Goal: Task Accomplishment & Management: Manage account settings

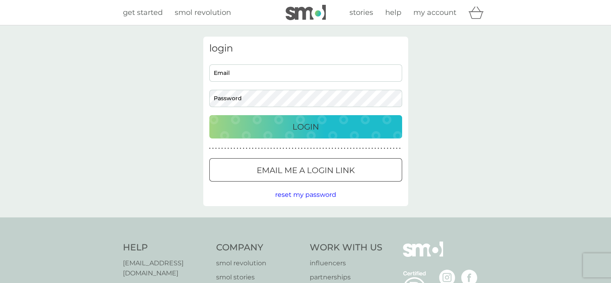
type input "[EMAIL_ADDRESS][DOMAIN_NAME]"
click at [302, 127] on p "Login" at bounding box center [306, 126] width 27 height 13
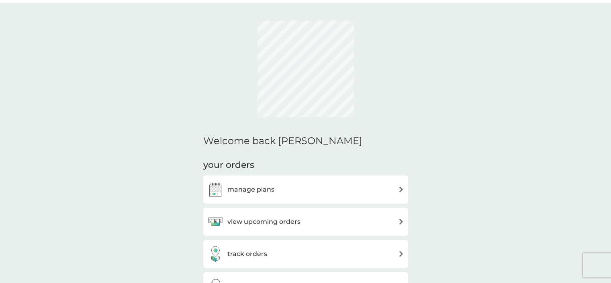
scroll to position [12, 0]
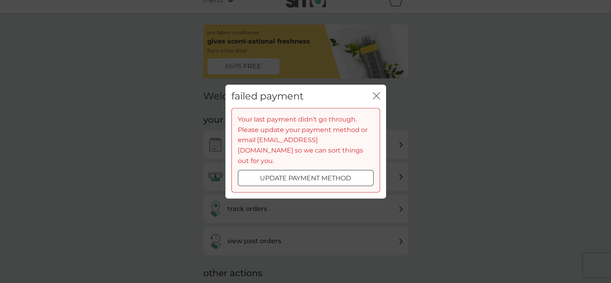
click at [315, 170] on button "update payment method" at bounding box center [306, 178] width 136 height 16
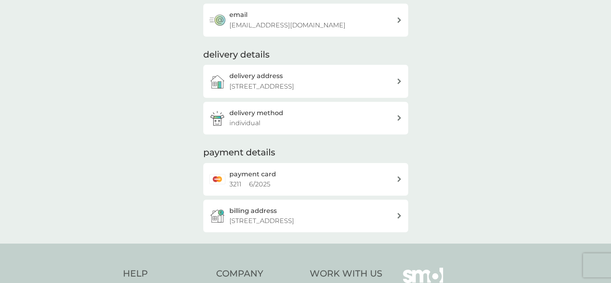
scroll to position [161, 0]
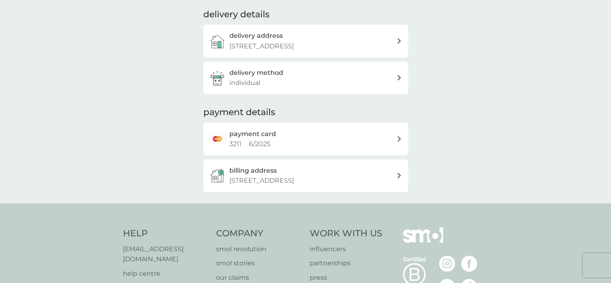
click at [330, 136] on div "payment card 3211 6 / 2025" at bounding box center [312, 139] width 167 height 20
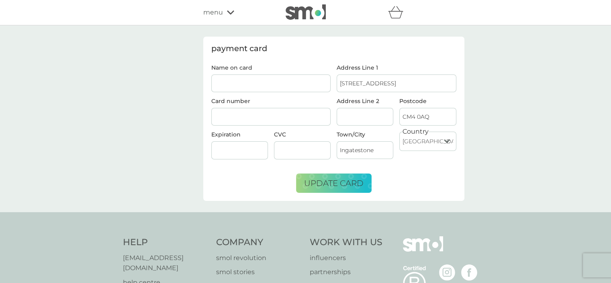
click at [271, 85] on input "Name on card" at bounding box center [271, 83] width 120 height 18
type input "[PERSON_NAME]"
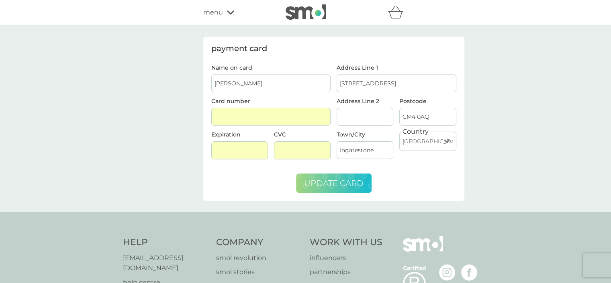
click at [326, 180] on span "update card" at bounding box center [333, 183] width 59 height 10
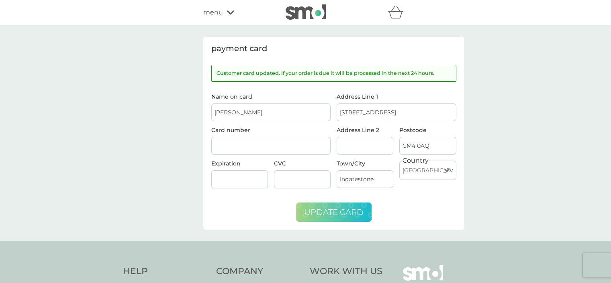
click at [231, 11] on icon at bounding box center [230, 12] width 7 height 5
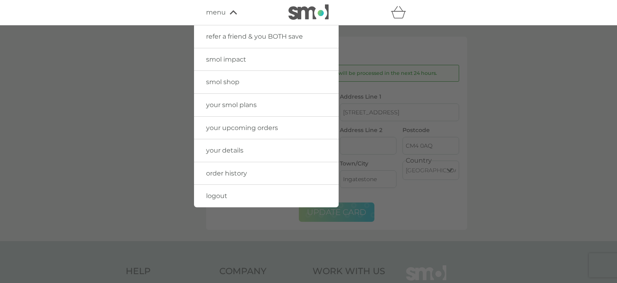
click at [224, 192] on span "logout" at bounding box center [216, 196] width 21 height 8
